Goal: Find specific page/section: Find specific page/section

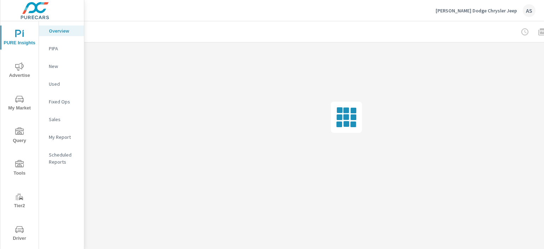
click at [21, 235] on span "Driver" at bounding box center [19, 233] width 34 height 17
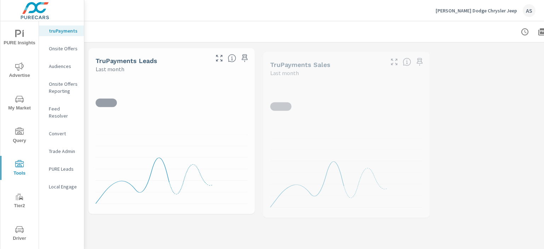
click at [62, 107] on p "Feed Resolver" at bounding box center [63, 112] width 29 height 14
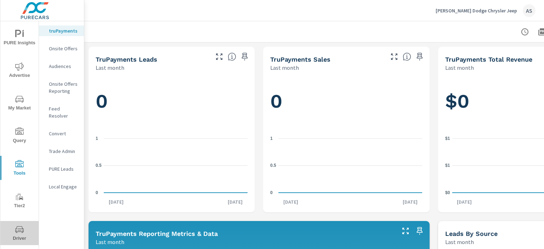
click at [22, 241] on span "Driver" at bounding box center [19, 233] width 34 height 17
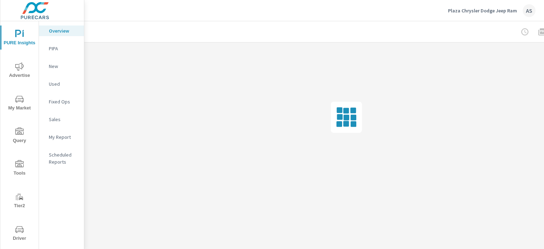
click at [12, 236] on span "Driver" at bounding box center [19, 233] width 34 height 17
